Goal: Contribute content

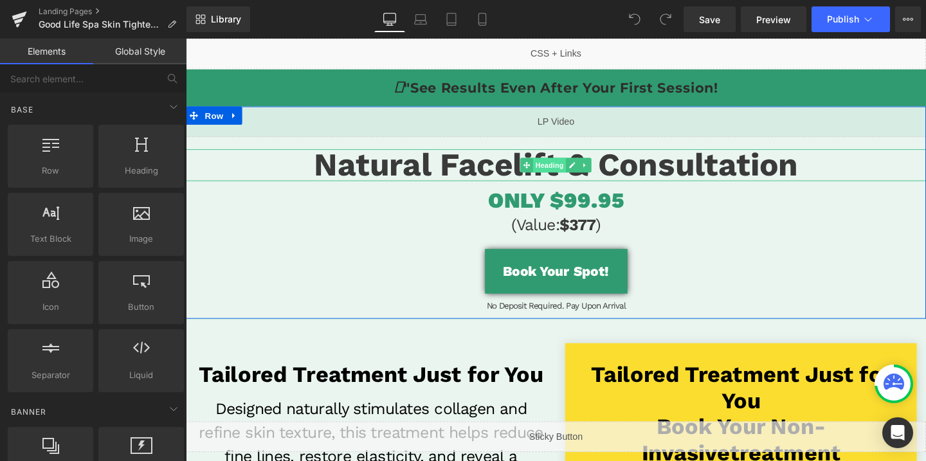
click at [570, 172] on span "Heading" at bounding box center [568, 171] width 35 height 15
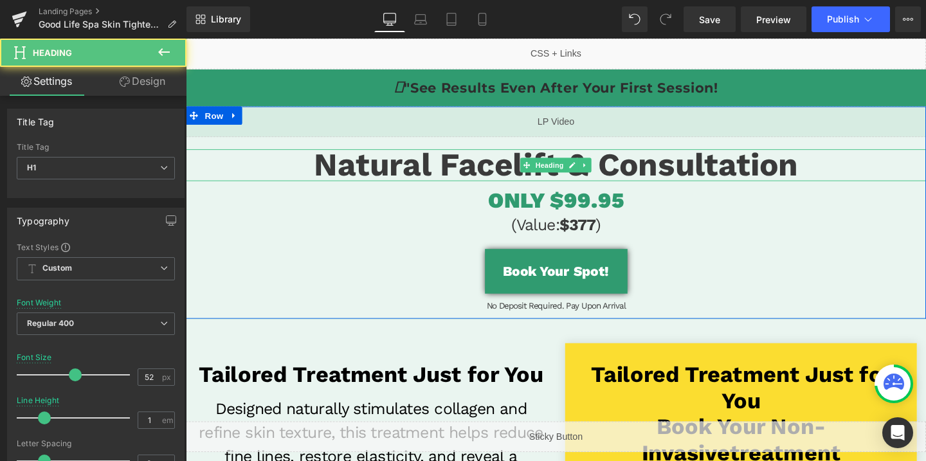
click at [514, 173] on span "Natural Facelift & Consultation" at bounding box center [575, 171] width 509 height 39
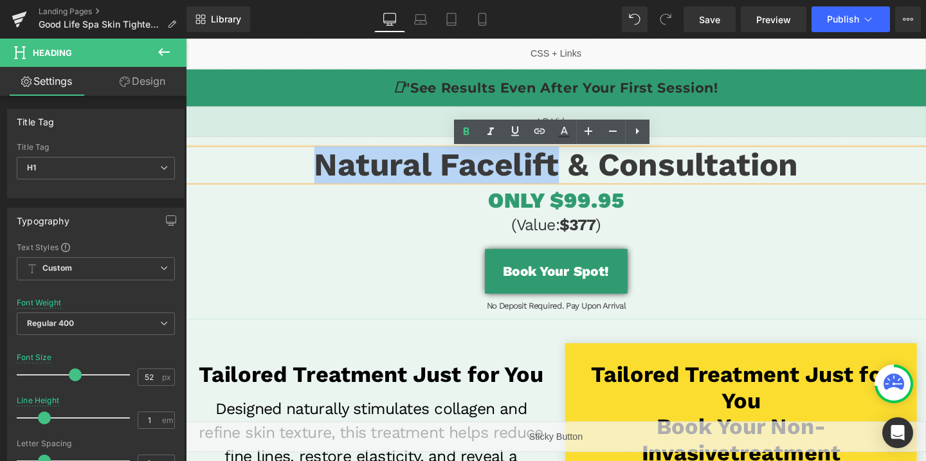
drag, startPoint x: 580, startPoint y: 169, endPoint x: 324, endPoint y: 173, distance: 256.1
click at [324, 173] on span "Natural Facelift & Consultation" at bounding box center [575, 171] width 509 height 39
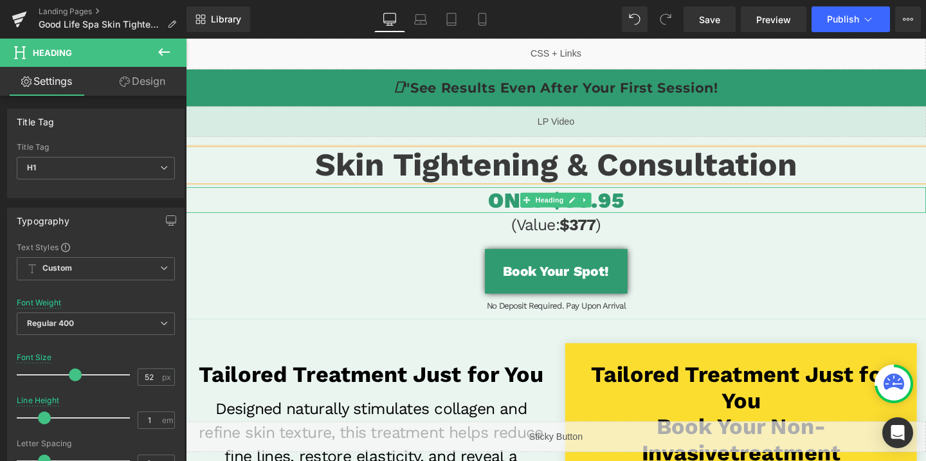
click at [652, 201] on h1 "ONLY $99.95" at bounding box center [575, 208] width 778 height 27
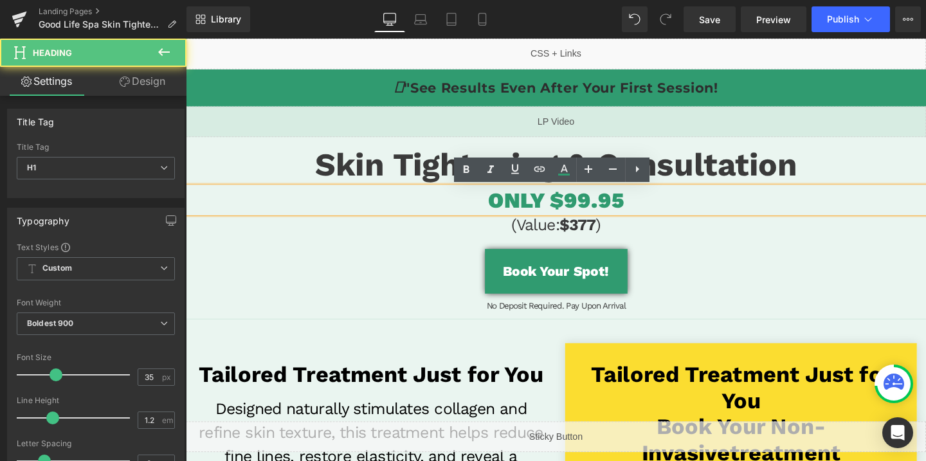
click at [592, 207] on span "ONLY $99.95" at bounding box center [575, 208] width 142 height 27
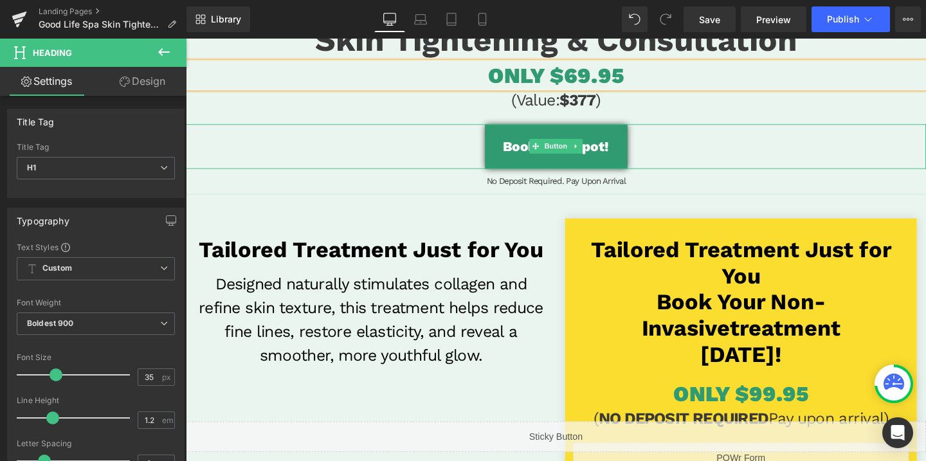
scroll to position [200, 0]
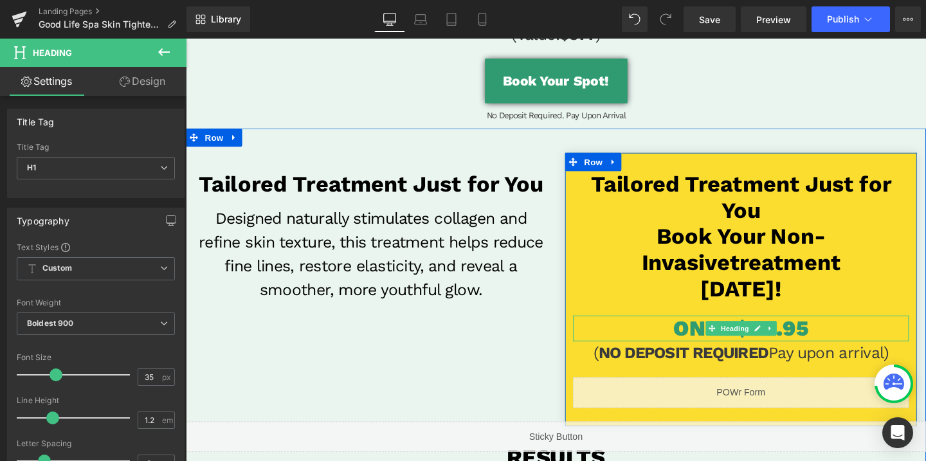
click at [816, 333] on span "ONLY $99.95" at bounding box center [770, 343] width 142 height 27
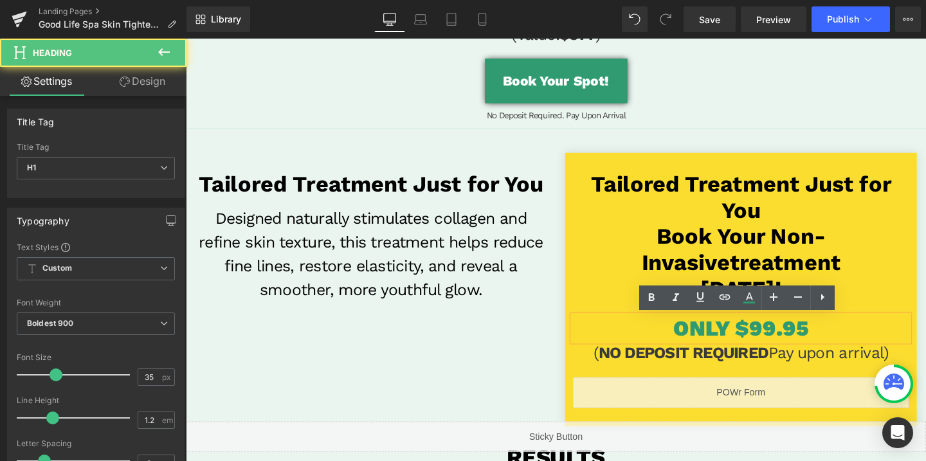
click at [788, 336] on span "ONLY $99.95" at bounding box center [770, 343] width 142 height 27
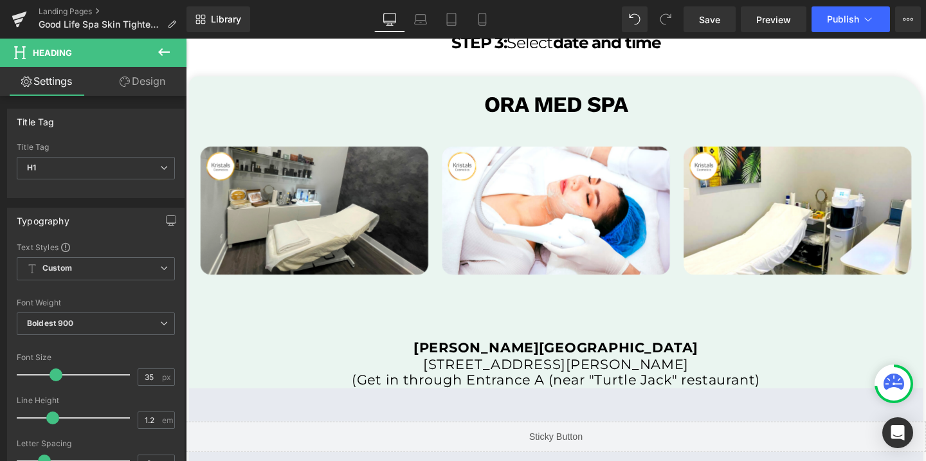
scroll to position [2563, 0]
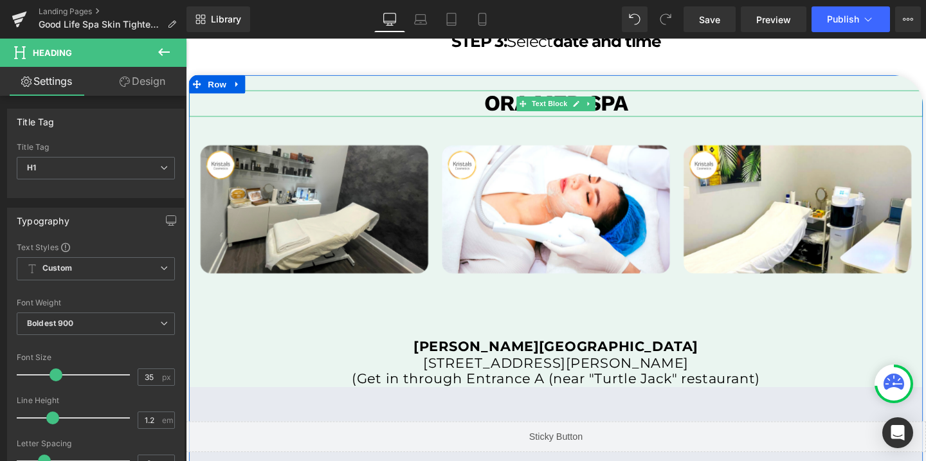
click at [637, 104] on b "ora med spa" at bounding box center [575, 106] width 151 height 27
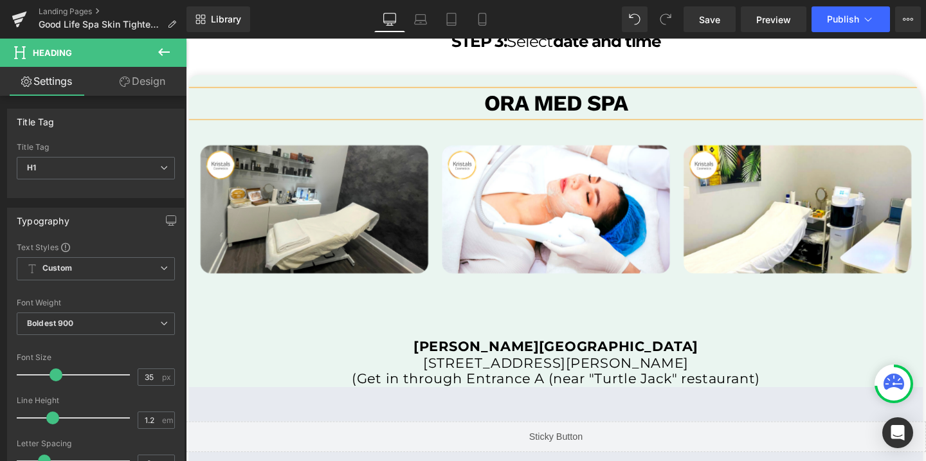
click at [637, 104] on b "ora med spa" at bounding box center [575, 106] width 151 height 27
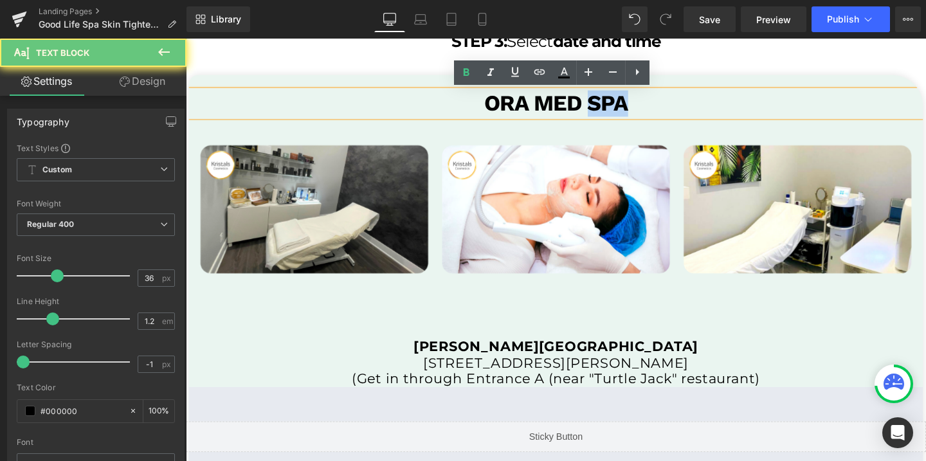
click at [637, 104] on b "ora med spa" at bounding box center [575, 106] width 151 height 27
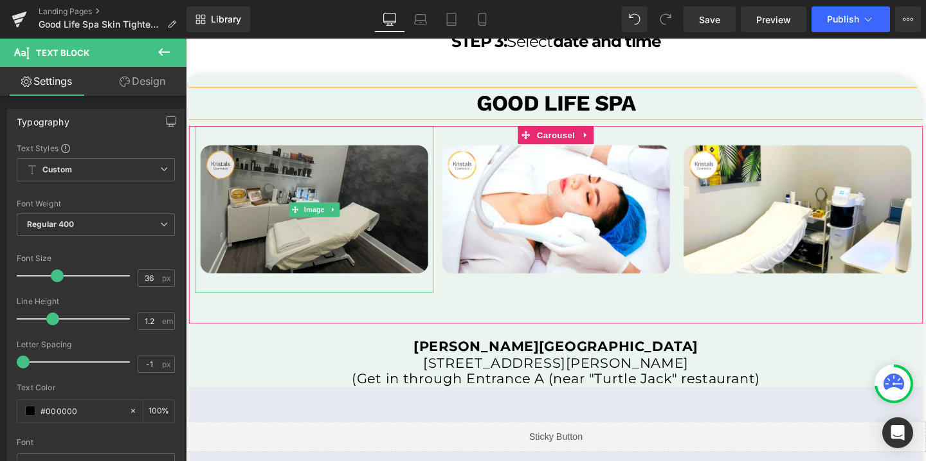
click at [398, 218] on img at bounding box center [321, 219] width 251 height 176
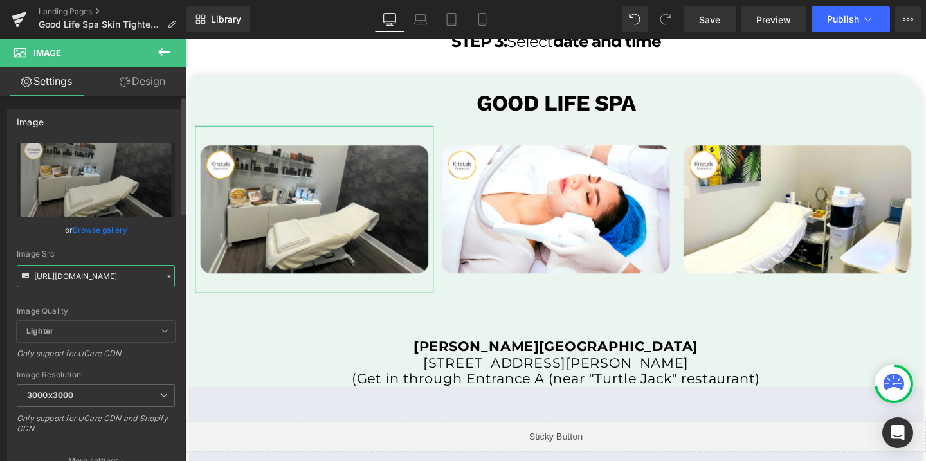
click at [116, 279] on input "[URL][DOMAIN_NAME]" at bounding box center [96, 276] width 158 height 23
paste input "738/7430/9416/files/GL_temp1_3000x3000.png?v=1696869132"
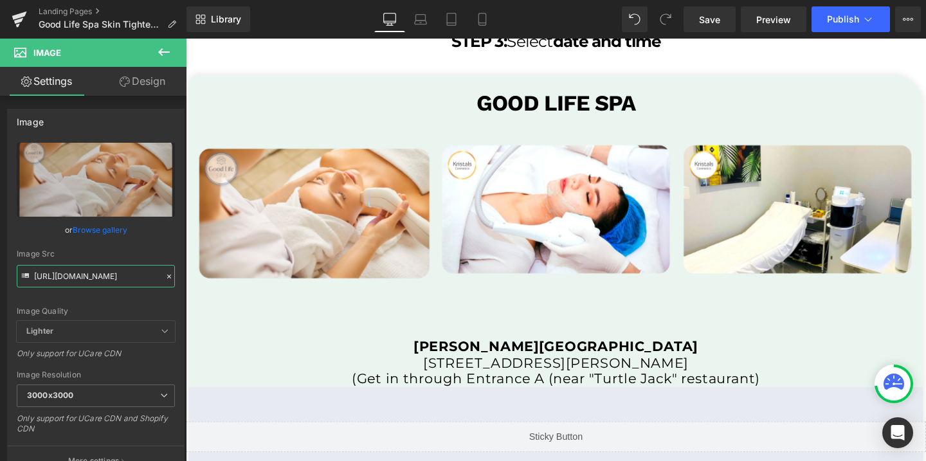
type input "[URL][DOMAIN_NAME]"
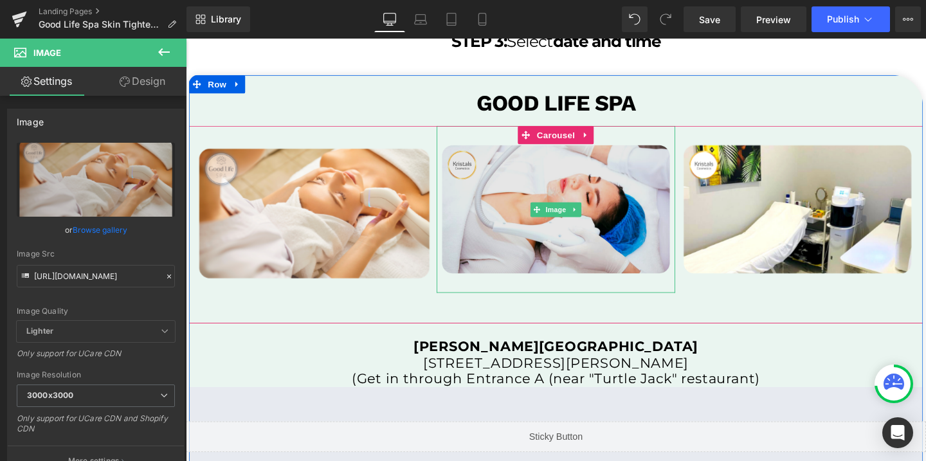
click at [571, 196] on img at bounding box center [575, 219] width 251 height 176
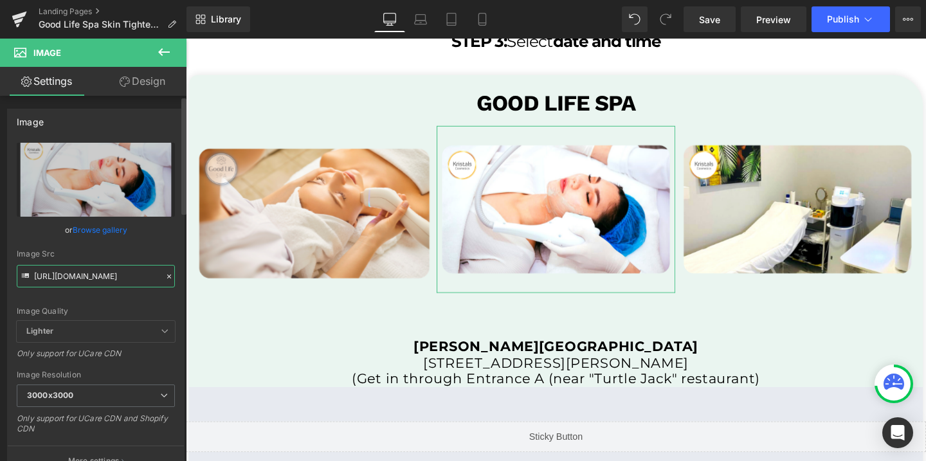
click at [96, 280] on input "[URL][DOMAIN_NAME]" at bounding box center [96, 276] width 158 height 23
paste input "738/7430/9416/files/GL_temp2_3000x3000.png?v=1696869133"
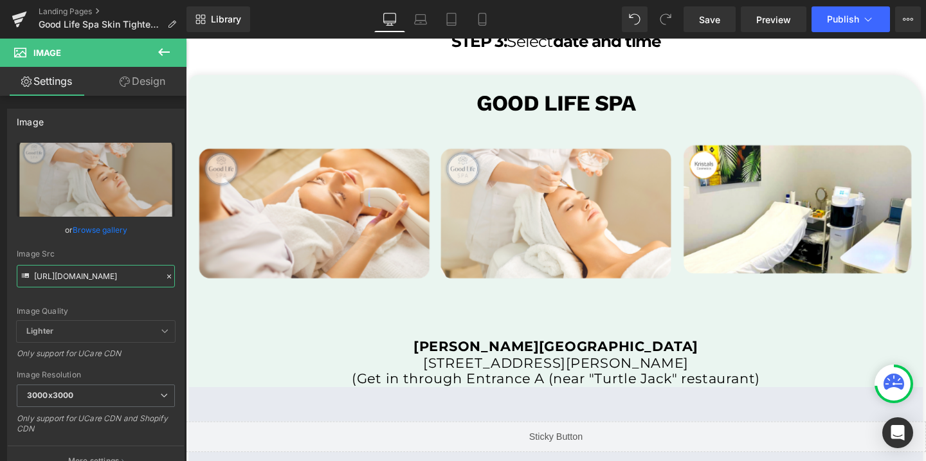
type input "[URL][DOMAIN_NAME]"
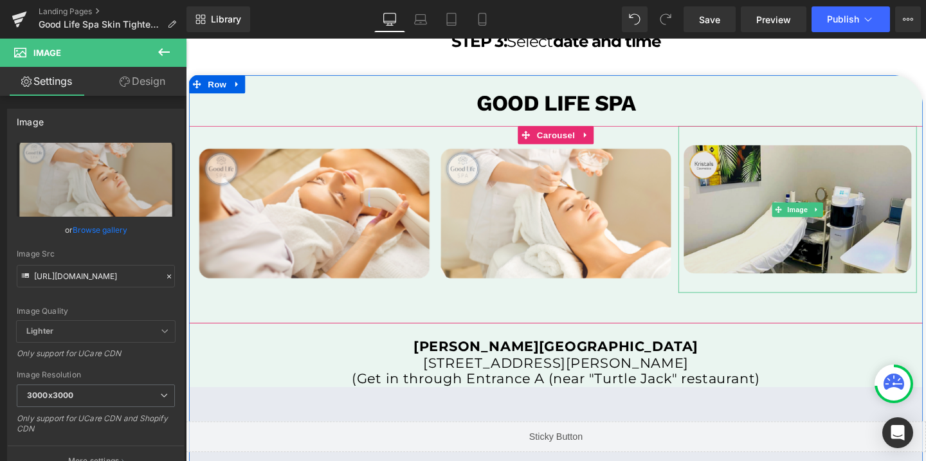
click at [724, 191] on img at bounding box center [829, 219] width 251 height 176
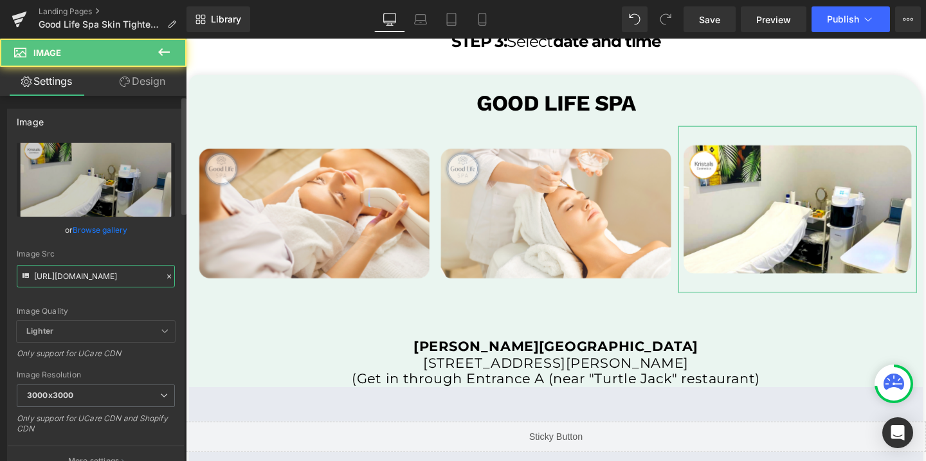
click at [75, 280] on input "[URL][DOMAIN_NAME]" at bounding box center [96, 276] width 158 height 23
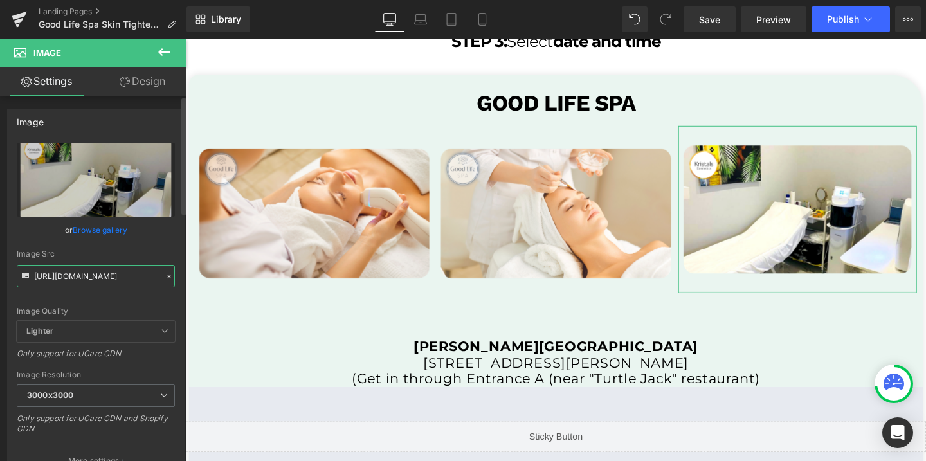
click at [75, 280] on input "[URL][DOMAIN_NAME]" at bounding box center [96, 276] width 158 height 23
paste input "738/7430/9416/files/GL_temp3_3000x3000.png?v=1696869133"
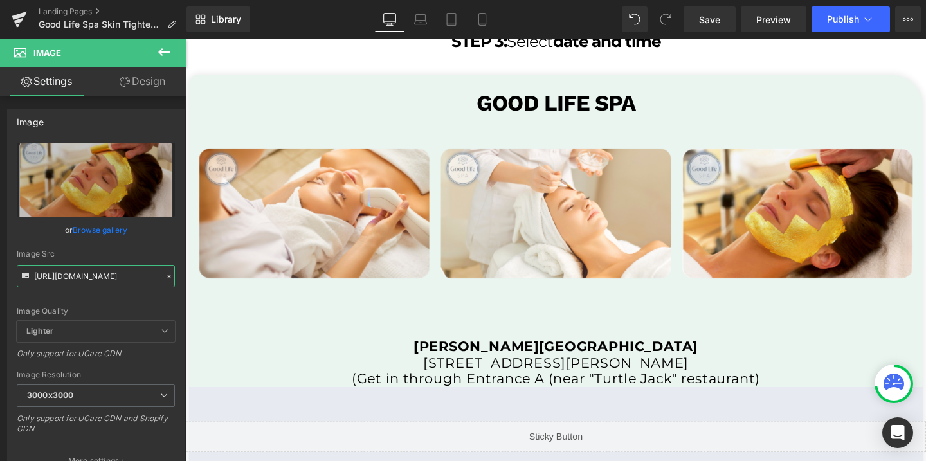
type input "[URL][DOMAIN_NAME]"
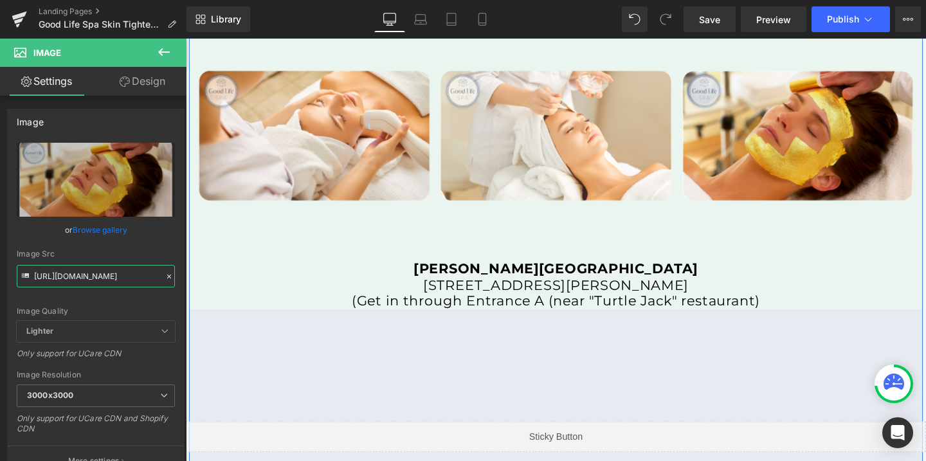
scroll to position [2657, 0]
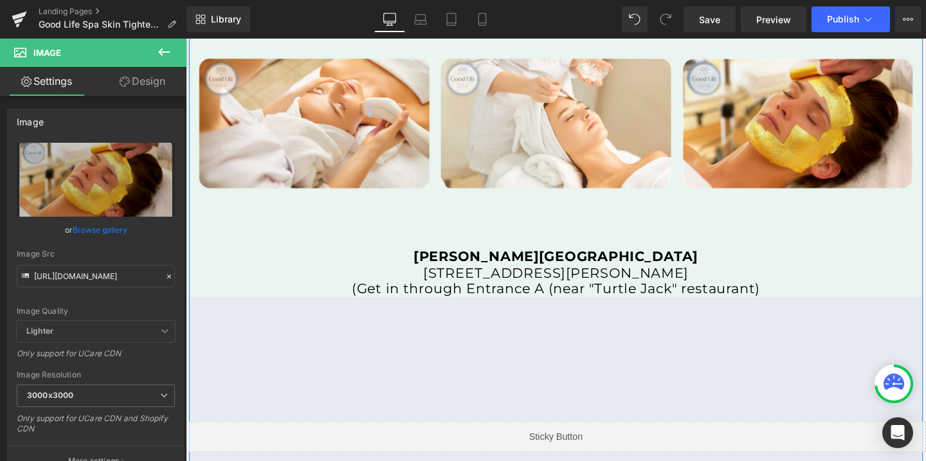
click at [504, 265] on strong "[PERSON_NAME][GEOGRAPHIC_DATA]" at bounding box center [575, 267] width 299 height 17
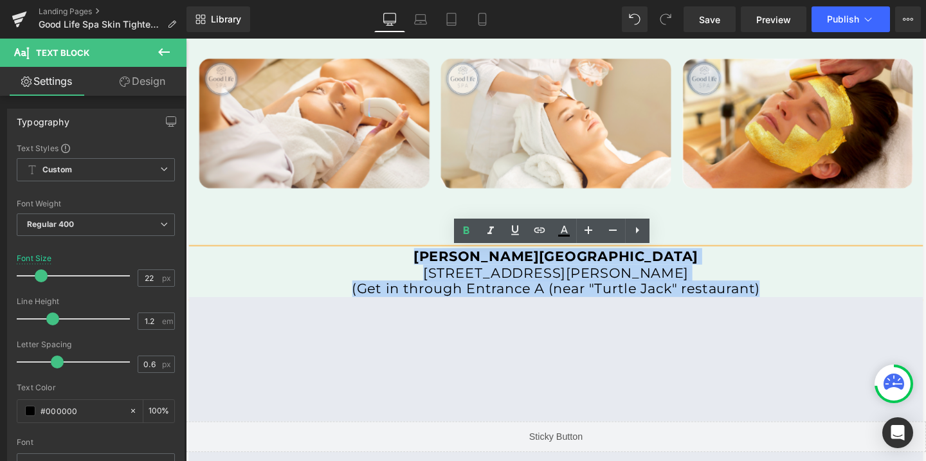
drag, startPoint x: 488, startPoint y: 264, endPoint x: 800, endPoint y: 298, distance: 314.5
click at [800, 298] on div "[PERSON_NAME][GEOGRAPHIC_DATA] [STREET_ADDRESS][PERSON_NAME] (Get in through En…" at bounding box center [575, 285] width 772 height 51
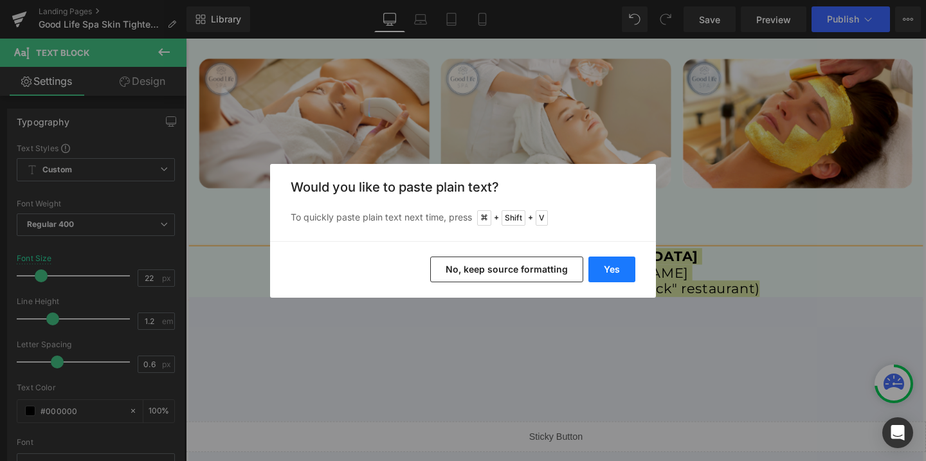
click at [619, 273] on button "Yes" at bounding box center [612, 270] width 47 height 26
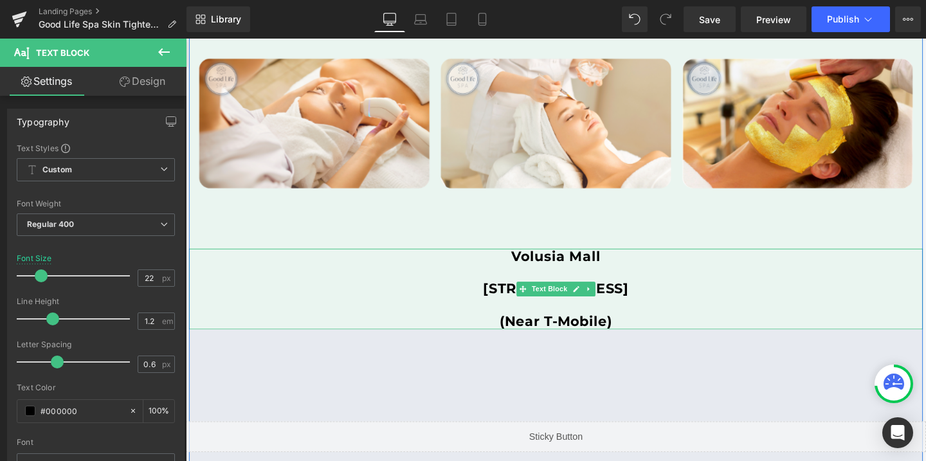
click at [333, 296] on p "[STREET_ADDRESS]" at bounding box center [575, 302] width 772 height 17
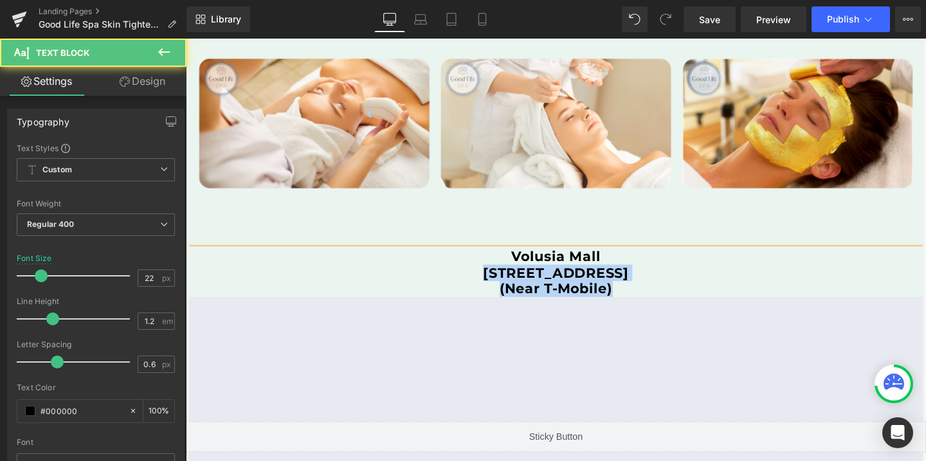
drag, startPoint x: 332, startPoint y: 279, endPoint x: 658, endPoint y: 302, distance: 327.0
click at [658, 302] on div "[GEOGRAPHIC_DATA] [STREET_ADDRESS] (Near T-Mobile)" at bounding box center [575, 285] width 772 height 51
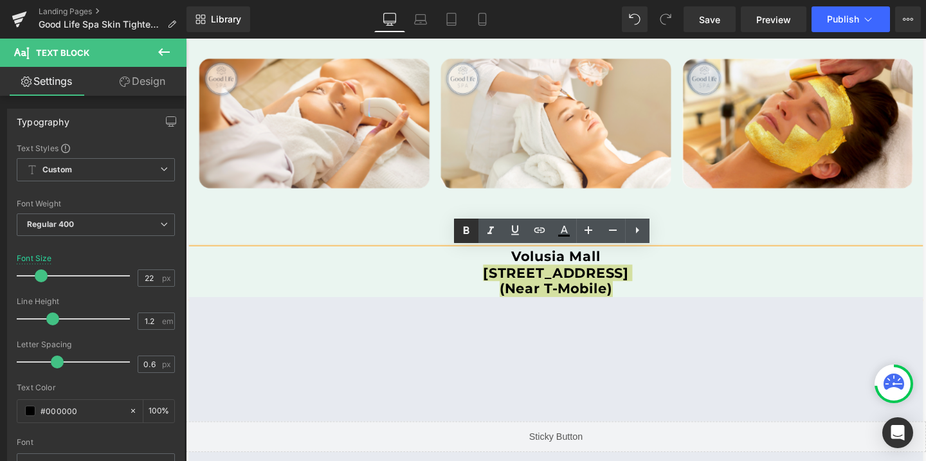
click at [468, 235] on icon at bounding box center [466, 230] width 15 height 15
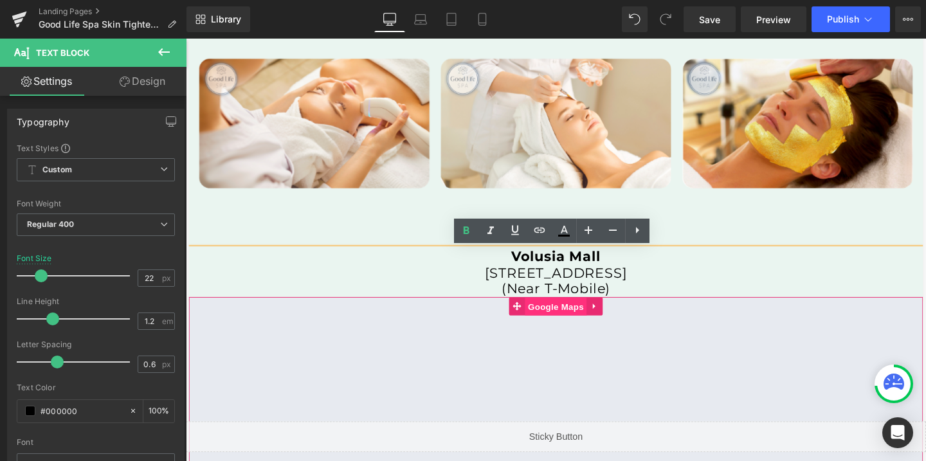
click at [592, 326] on span "Google Maps" at bounding box center [574, 320] width 65 height 19
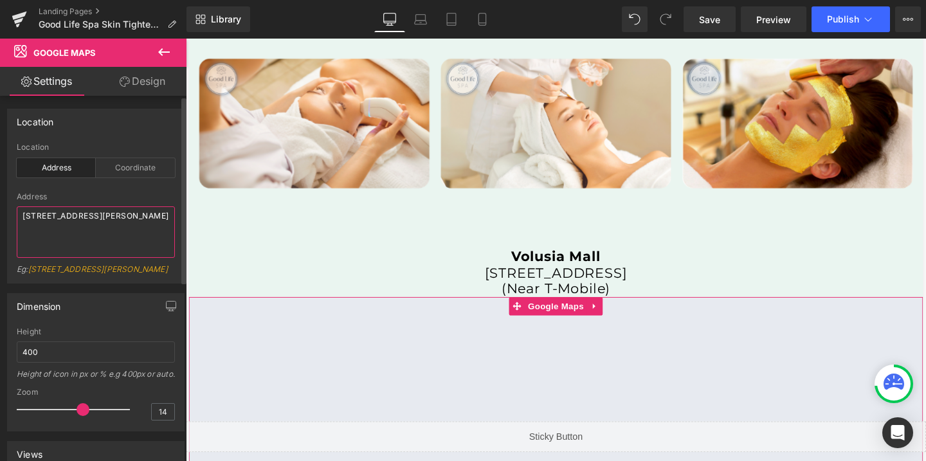
drag, startPoint x: 83, startPoint y: 226, endPoint x: 16, endPoint y: 210, distance: 68.8
click at [17, 210] on textarea "[STREET_ADDRESS][PERSON_NAME]" at bounding box center [96, 231] width 158 height 51
paste textarea "Volusia Mall [STREET_ADDRESS]"
type textarea "Volusia Mall [STREET_ADDRESS]"
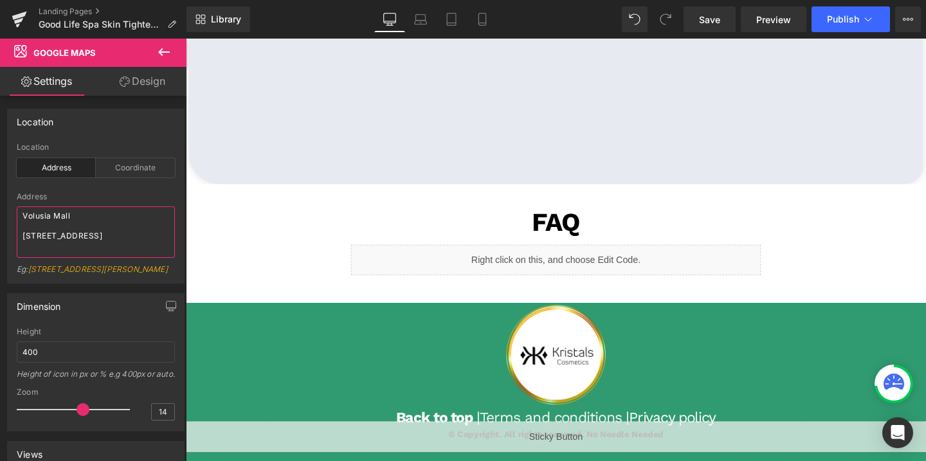
scroll to position [3038, 0]
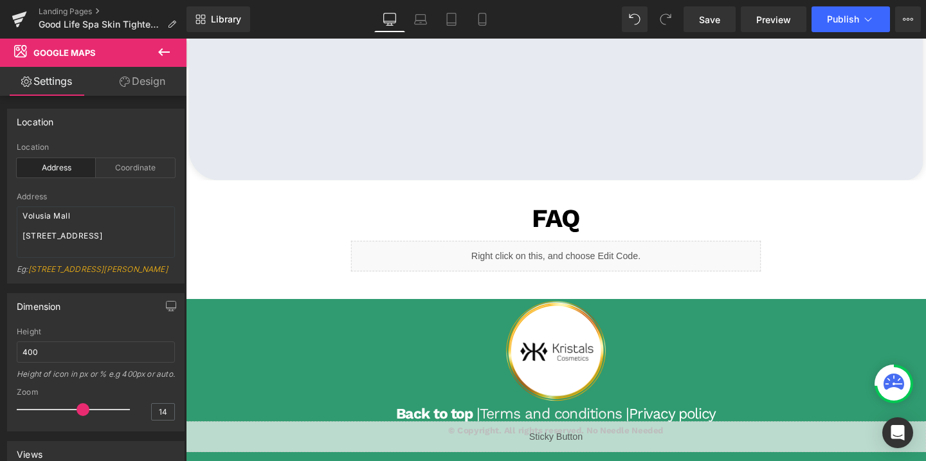
click at [615, 270] on div "Liquid" at bounding box center [575, 268] width 431 height 32
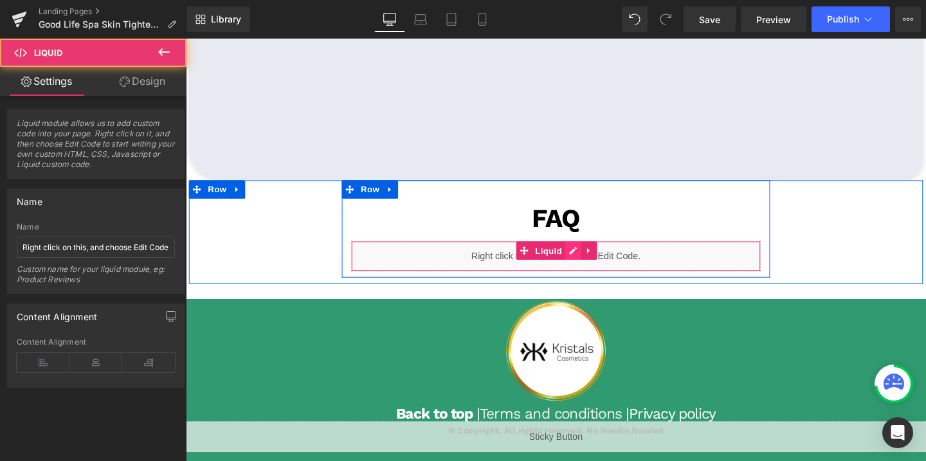
click at [595, 262] on div "Liquid" at bounding box center [575, 268] width 431 height 32
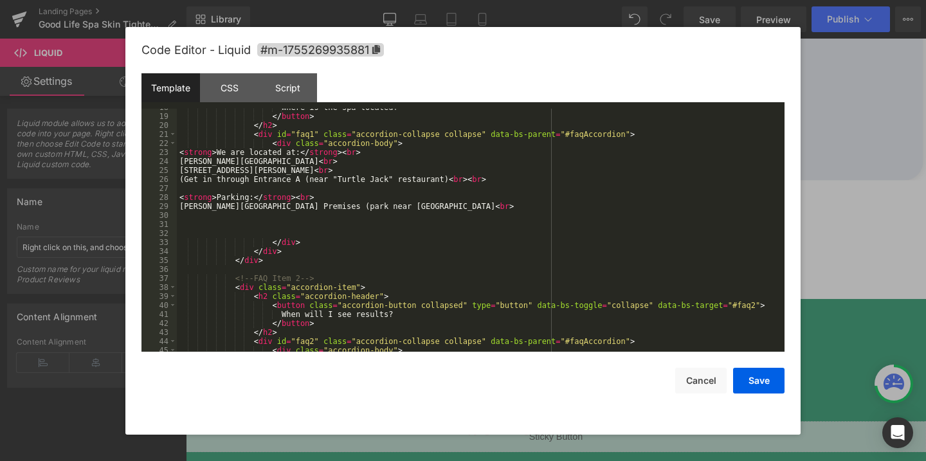
scroll to position [194, 0]
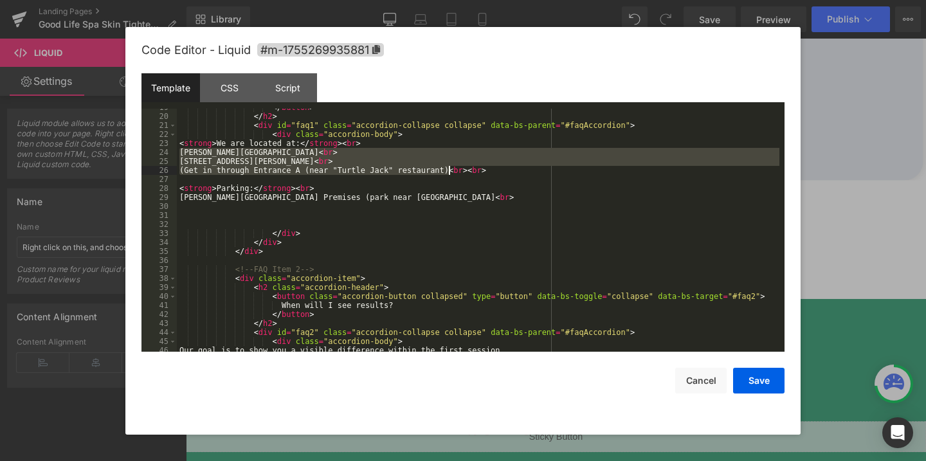
drag, startPoint x: 179, startPoint y: 152, endPoint x: 448, endPoint y: 170, distance: 268.8
click at [448, 170] on div "</ button > </ h2 > < div id = "faq1" class = "accordion-collapse collapse" dat…" at bounding box center [478, 233] width 603 height 261
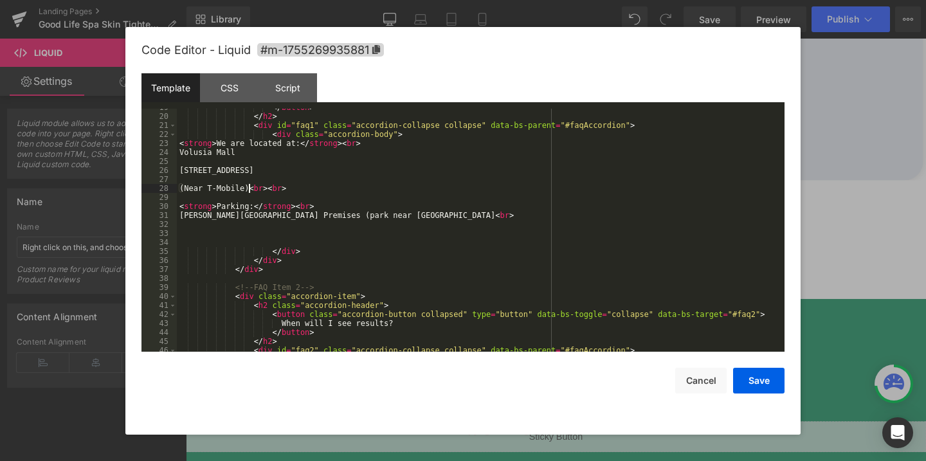
click at [185, 167] on div "</ button > </ h2 > < div id = "faq1" class = "accordion-collapse collapse" dat…" at bounding box center [478, 233] width 603 height 261
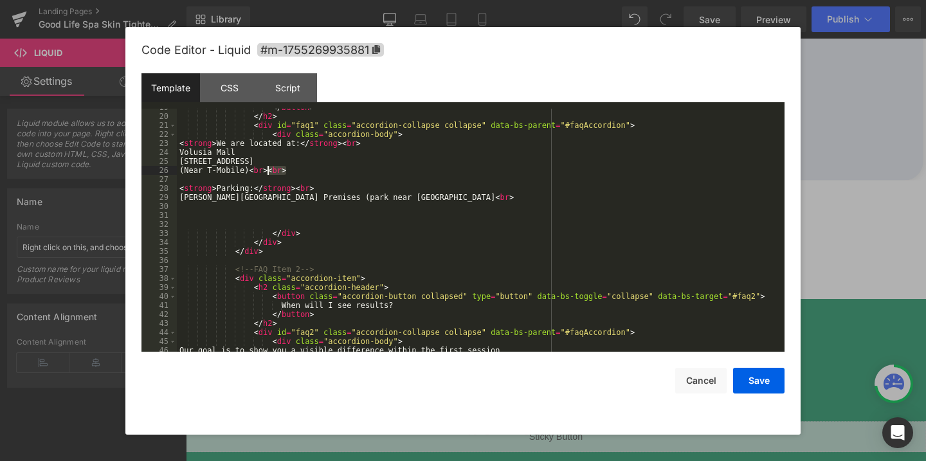
drag, startPoint x: 287, startPoint y: 167, endPoint x: 269, endPoint y: 175, distance: 19.6
click at [269, 175] on div "</ button > </ h2 > < div id = "faq1" class = "accordion-collapse collapse" dat…" at bounding box center [478, 233] width 603 height 261
click at [261, 149] on div "</ button > </ h2 > < div id = "faq1" class = "accordion-collapse collapse" dat…" at bounding box center [478, 233] width 603 height 261
click at [462, 163] on div "</ button > </ h2 > < div id = "faq1" class = "accordion-collapse collapse" dat…" at bounding box center [478, 233] width 603 height 261
drag, startPoint x: 429, startPoint y: 199, endPoint x: 180, endPoint y: 200, distance: 249.0
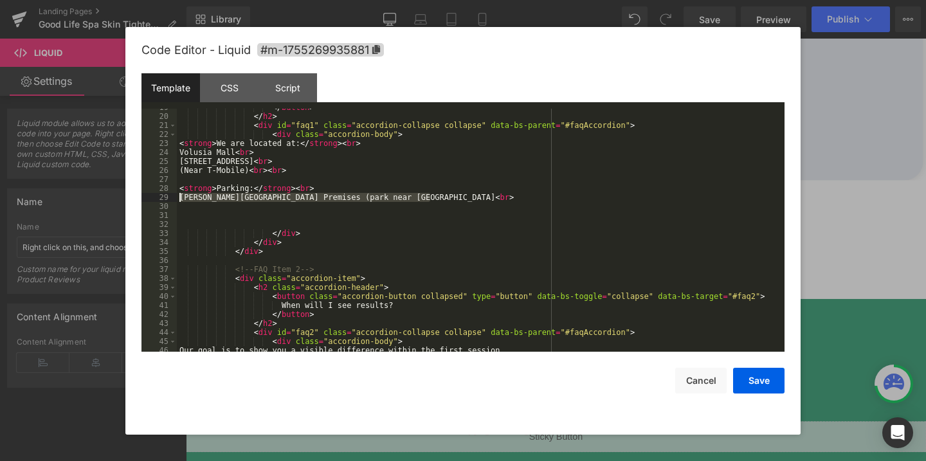
click at [180, 200] on div "</ button > </ h2 > < div id = "faq1" class = "accordion-collapse collapse" dat…" at bounding box center [478, 233] width 603 height 261
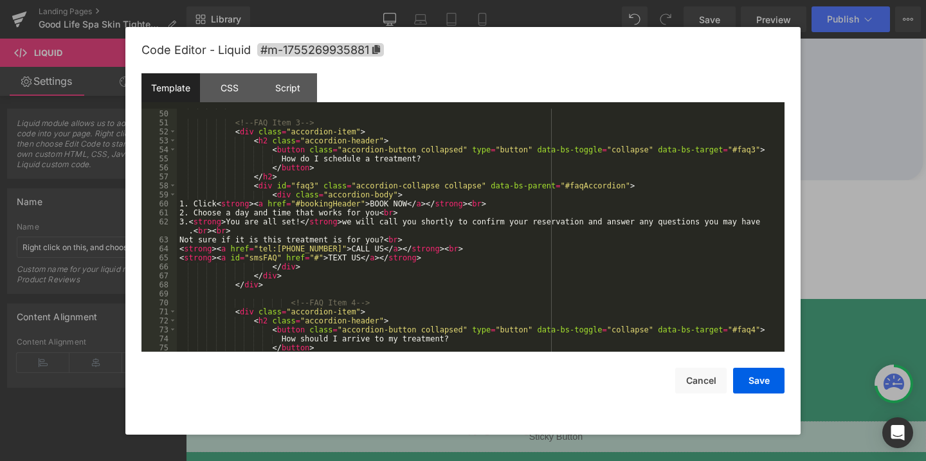
scroll to position [468, 0]
drag, startPoint x: 323, startPoint y: 248, endPoint x: 261, endPoint y: 248, distance: 62.4
click at [261, 248] on div "</ div > <!-- FAQ Item 3 --> < div class = "accordion-item" > < h2 class = "acc…" at bounding box center [478, 230] width 603 height 261
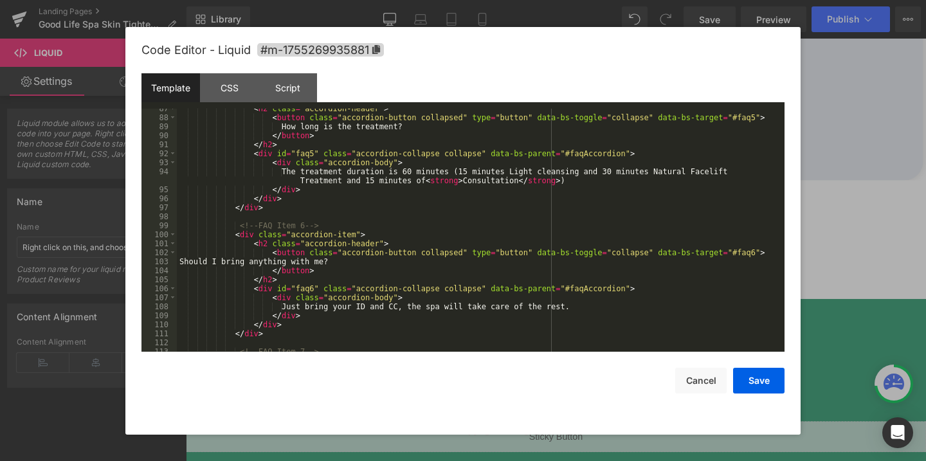
scroll to position [810, 0]
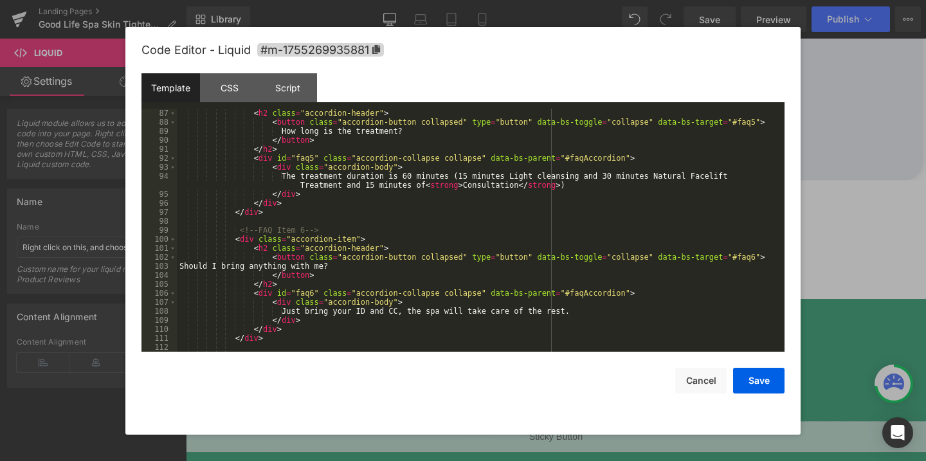
click at [420, 174] on div "< div class = "accordion-item" > < h2 class = "accordion-header" > < button cla…" at bounding box center [478, 230] width 603 height 261
drag, startPoint x: 664, startPoint y: 178, endPoint x: 741, endPoint y: 175, distance: 77.2
click at [741, 175] on div "< div class = "accordion-item" > < h2 class = "accordion-header" > < button cla…" at bounding box center [478, 230] width 603 height 261
drag, startPoint x: 348, startPoint y: 184, endPoint x: 427, endPoint y: 189, distance: 79.3
click at [427, 189] on div "< div class = "accordion-item" > < h2 class = "accordion-header" > < button cla…" at bounding box center [478, 230] width 603 height 261
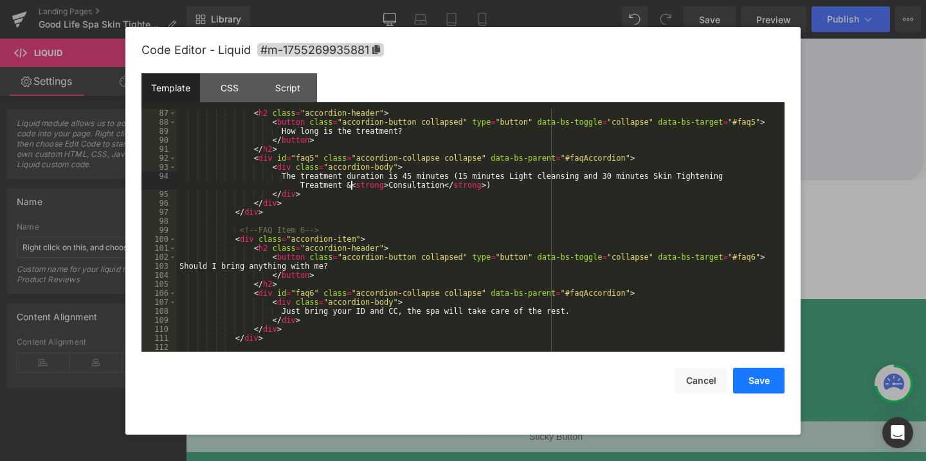
click at [740, 380] on button "Save" at bounding box center [758, 381] width 51 height 26
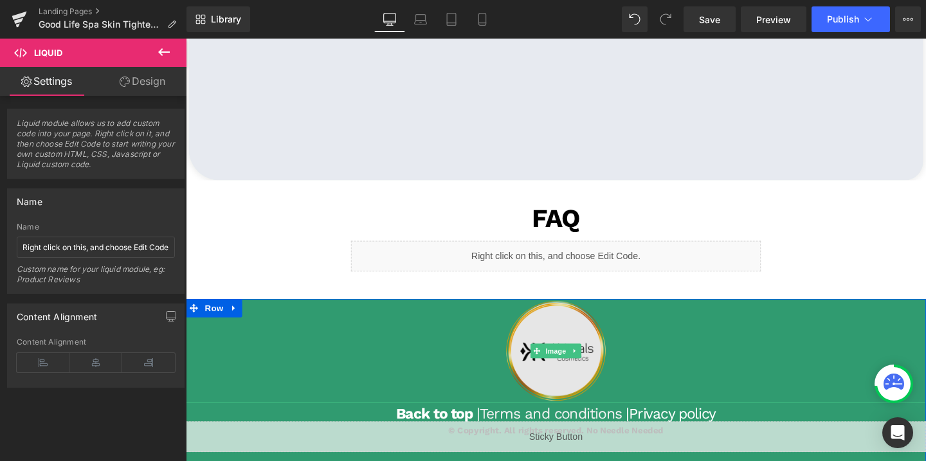
click at [566, 404] on img at bounding box center [575, 367] width 156 height 109
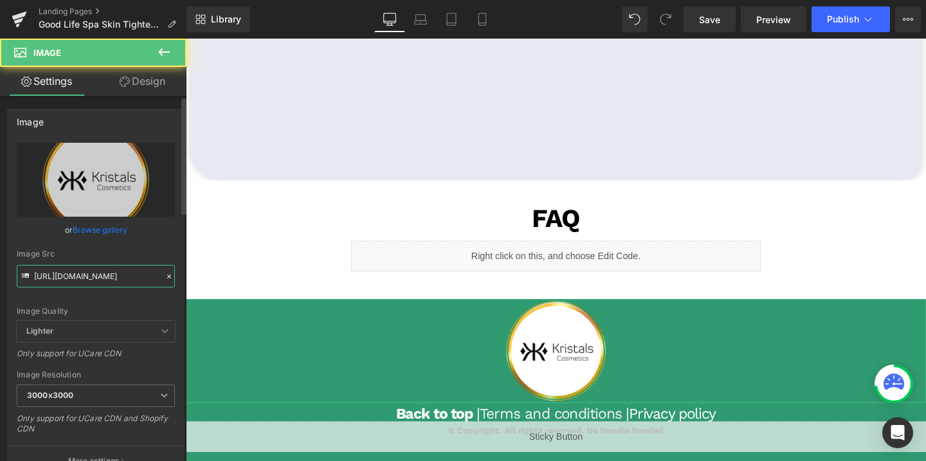
click at [100, 274] on input "[URL][DOMAIN_NAME]" at bounding box center [96, 276] width 158 height 23
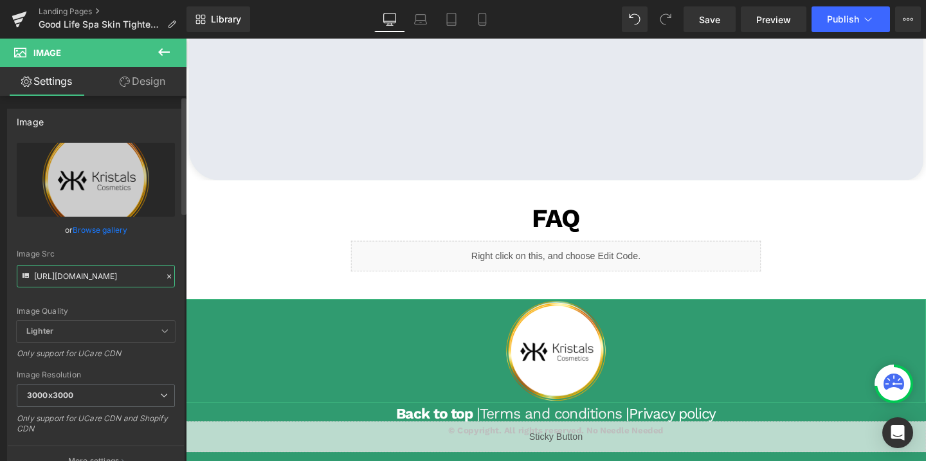
click at [100, 274] on input "[URL][DOMAIN_NAME]" at bounding box center [96, 276] width 158 height 23
paste input "GoodLife_3000x3000.png?v=169220963"
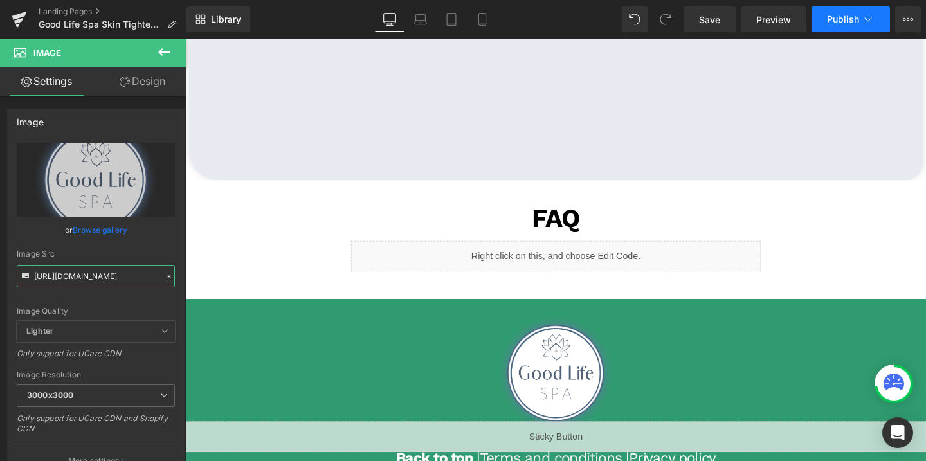
type input "[URL][DOMAIN_NAME]"
click at [839, 22] on span "Publish" at bounding box center [843, 19] width 32 height 10
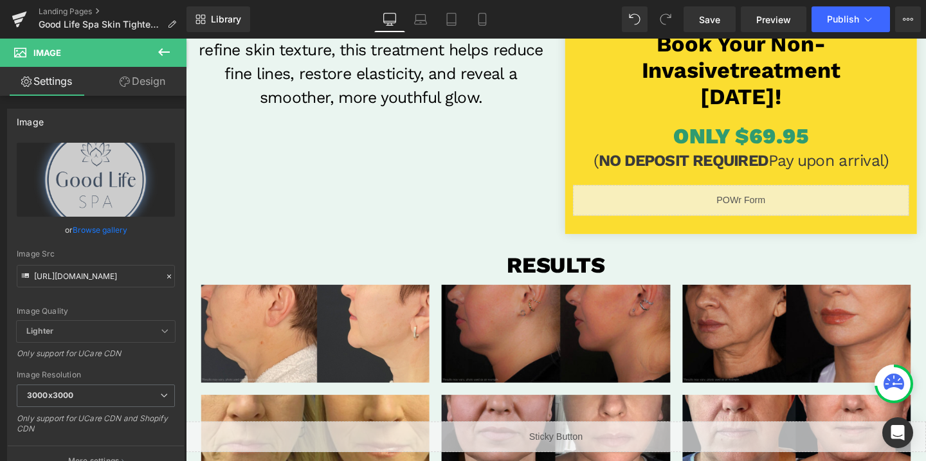
scroll to position [284, 0]
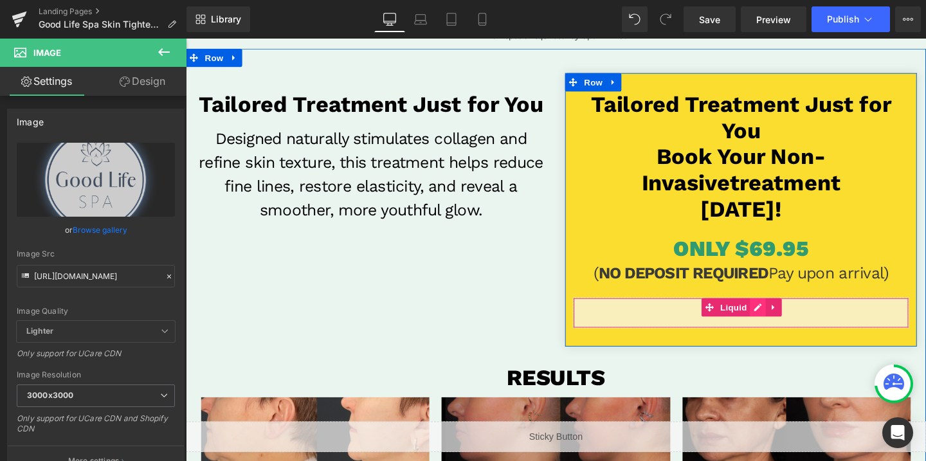
click at [784, 324] on div "Liquid" at bounding box center [769, 327] width 353 height 32
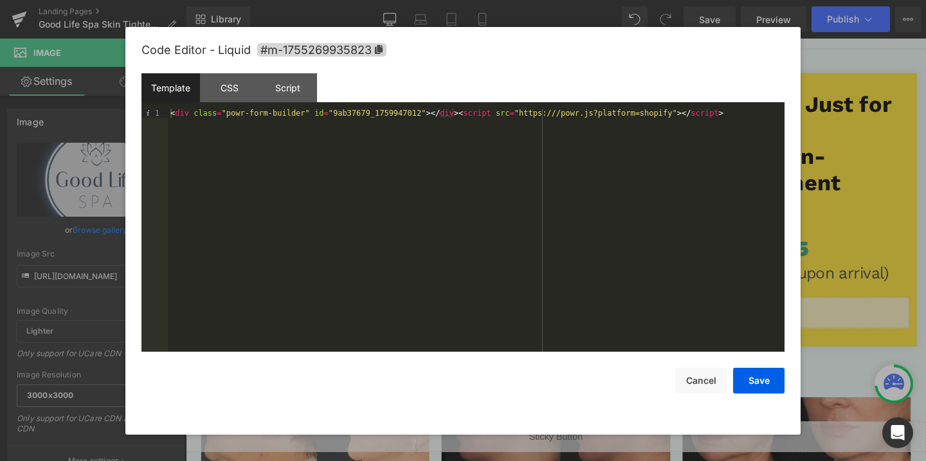
click at [428, 111] on div "< div class = "powr-form-builder" id = "9ab37679_1759947012" > </ div > < scrip…" at bounding box center [476, 239] width 617 height 261
click at [765, 381] on button "Save" at bounding box center [758, 381] width 51 height 26
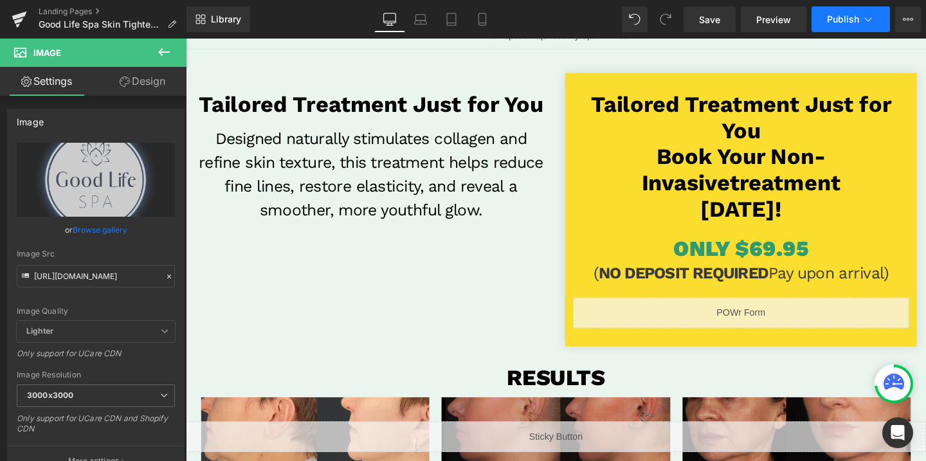
click at [838, 18] on span "Publish" at bounding box center [843, 19] width 32 height 10
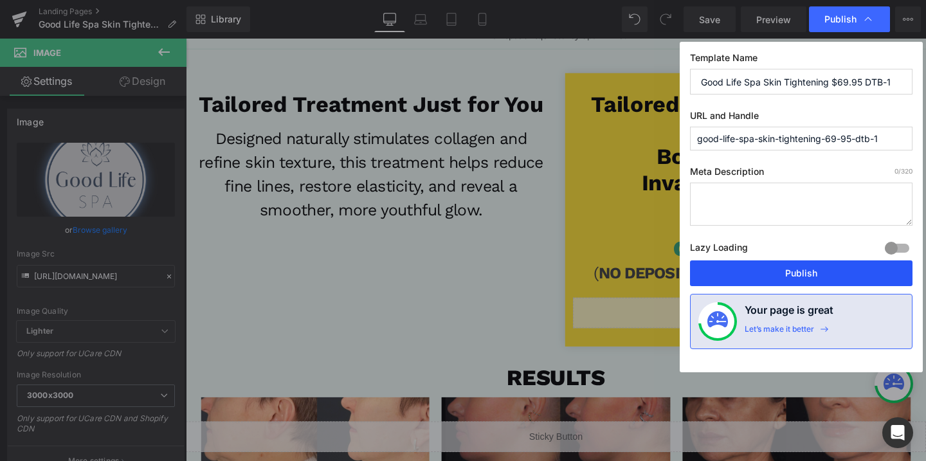
click at [773, 279] on button "Publish" at bounding box center [801, 274] width 223 height 26
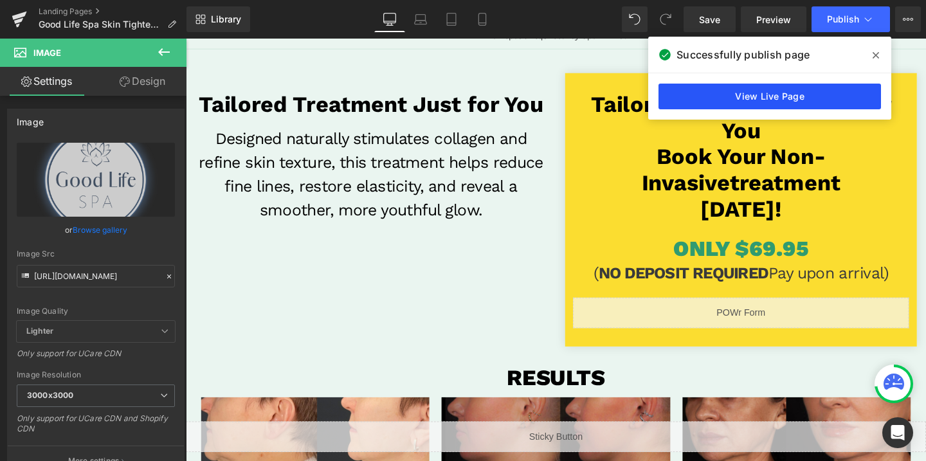
click at [760, 96] on link "View Live Page" at bounding box center [770, 97] width 223 height 26
